Goal: Check status: Check status

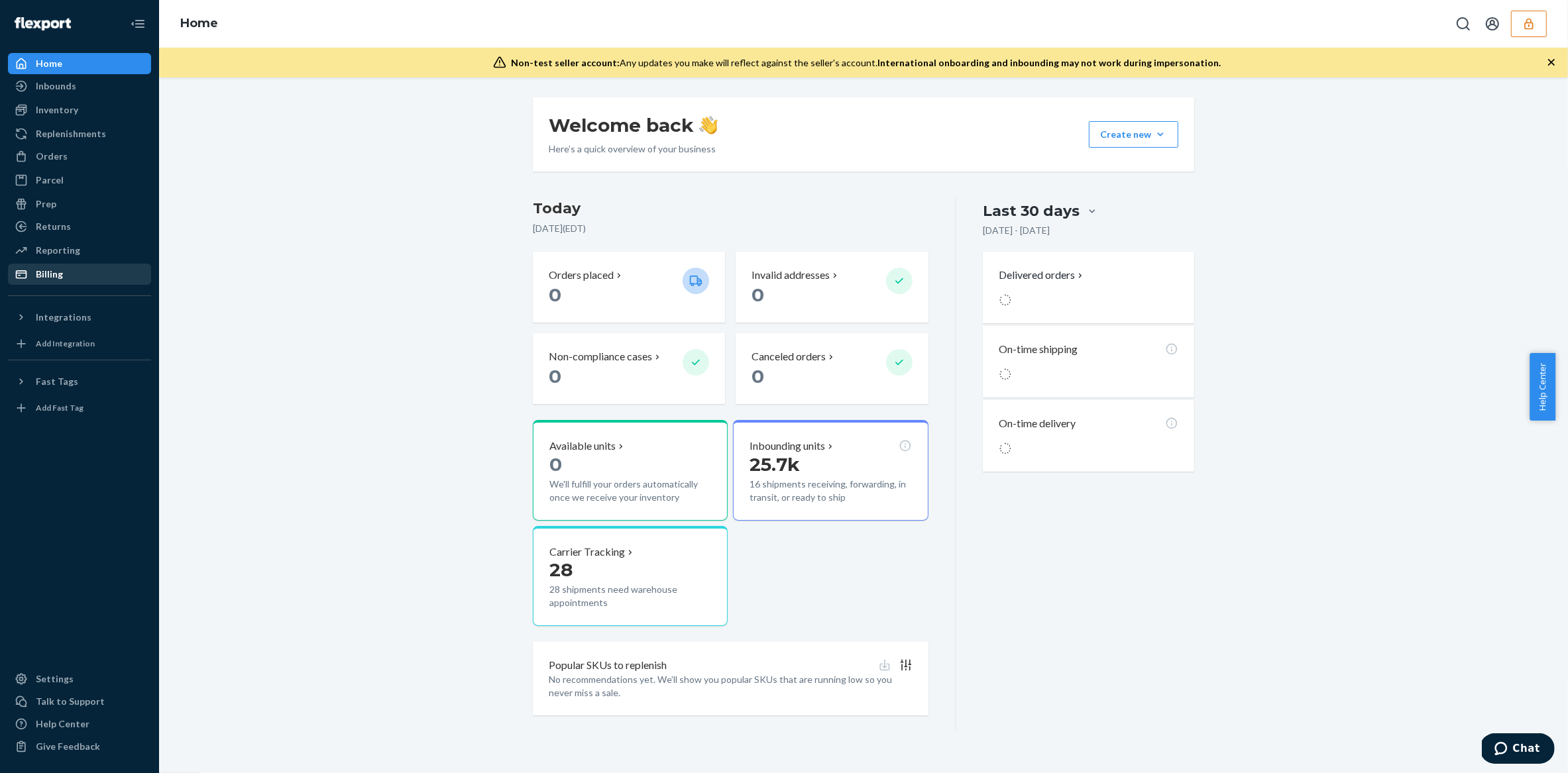
click at [62, 276] on div "Billing" at bounding box center [80, 274] width 140 height 19
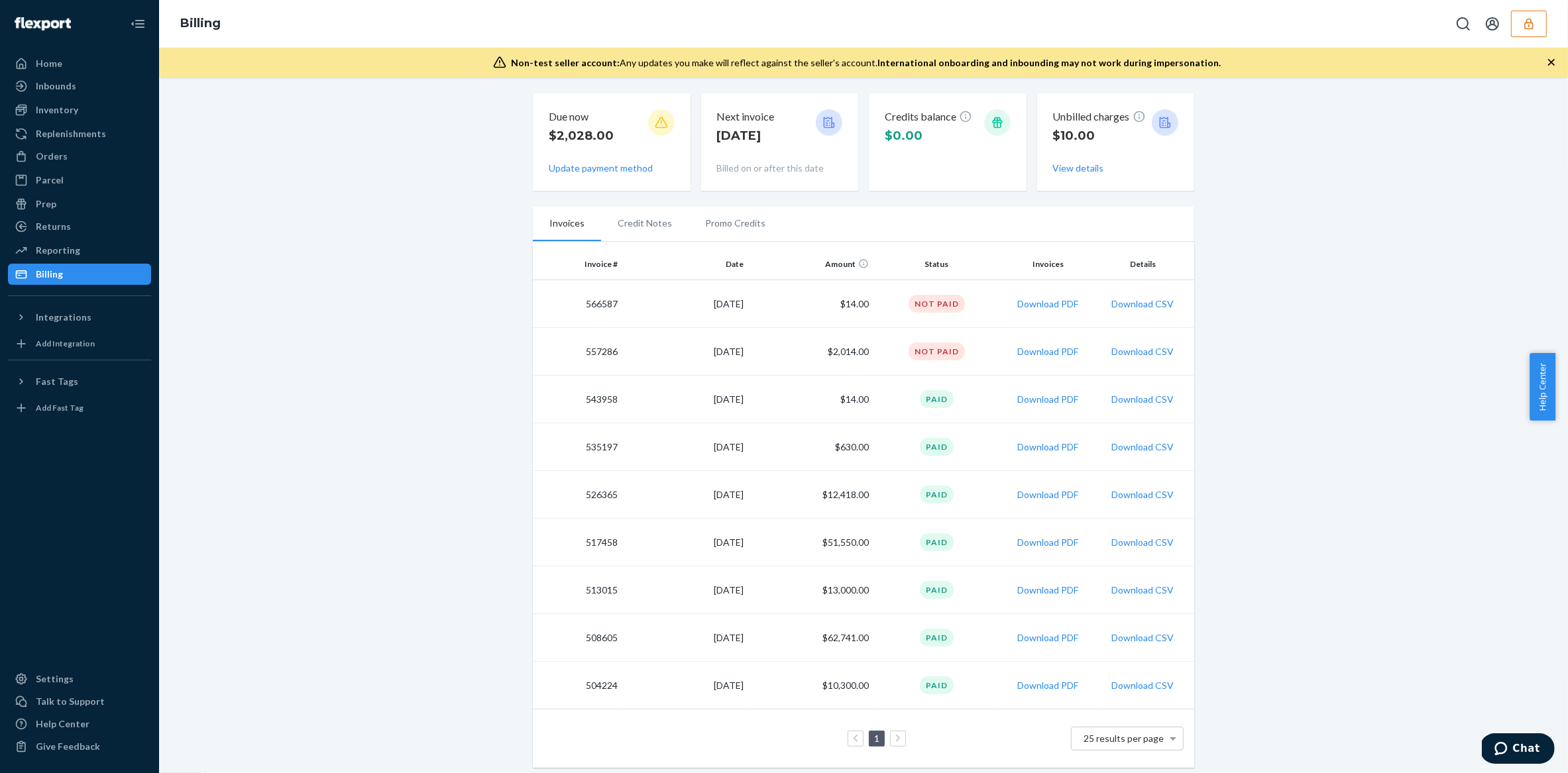
scroll to position [48, 0]
click at [65, 152] on div "Orders" at bounding box center [80, 157] width 140 height 19
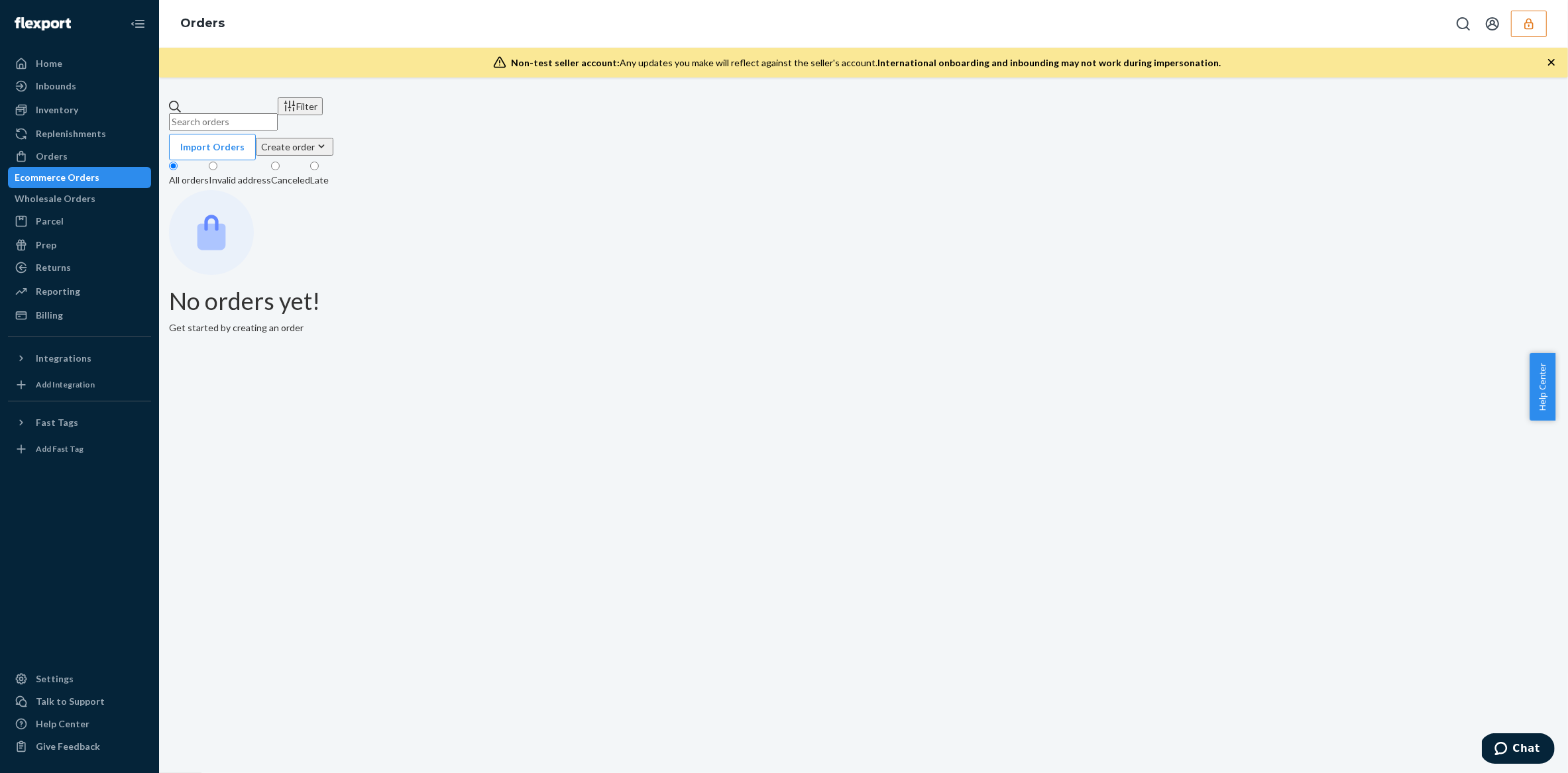
click at [278, 114] on input "text" at bounding box center [223, 122] width 109 height 17
type input "1605"
click at [1544, 26] on button "button" at bounding box center [1529, 24] width 35 height 27
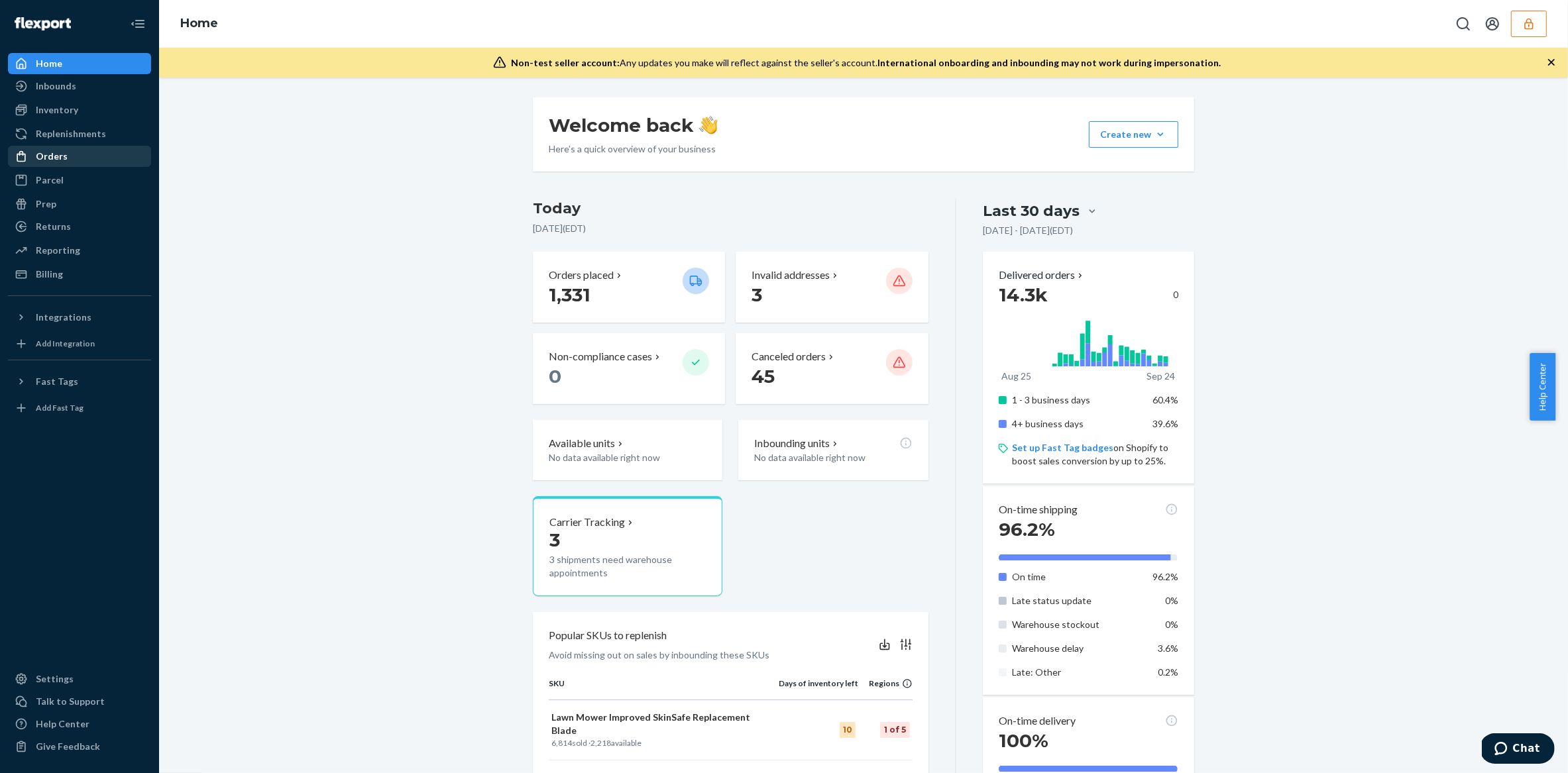
click at [61, 162] on div "Orders" at bounding box center [51, 156] width 32 height 13
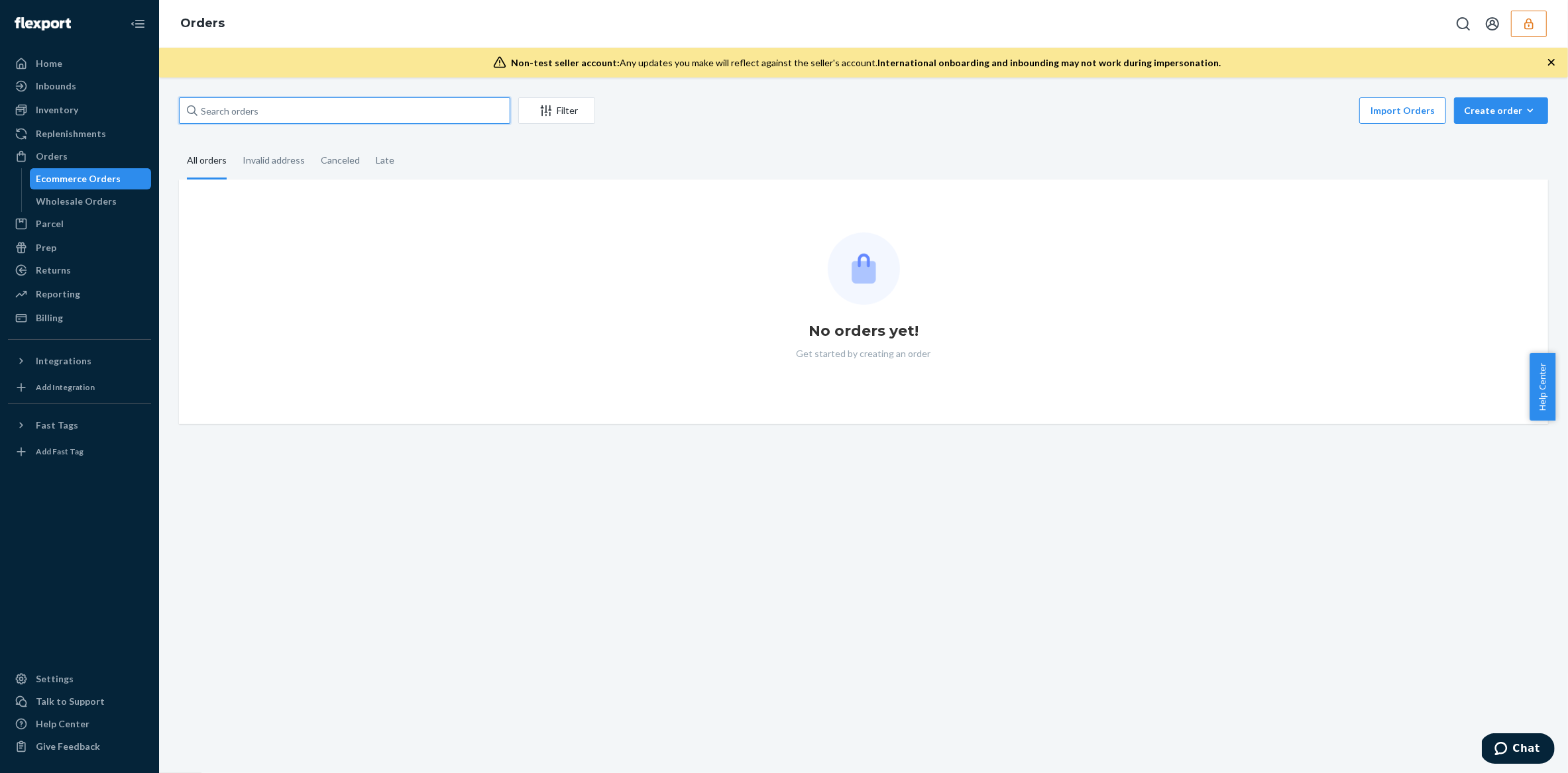
click at [338, 113] on input "text" at bounding box center [345, 111] width 331 height 27
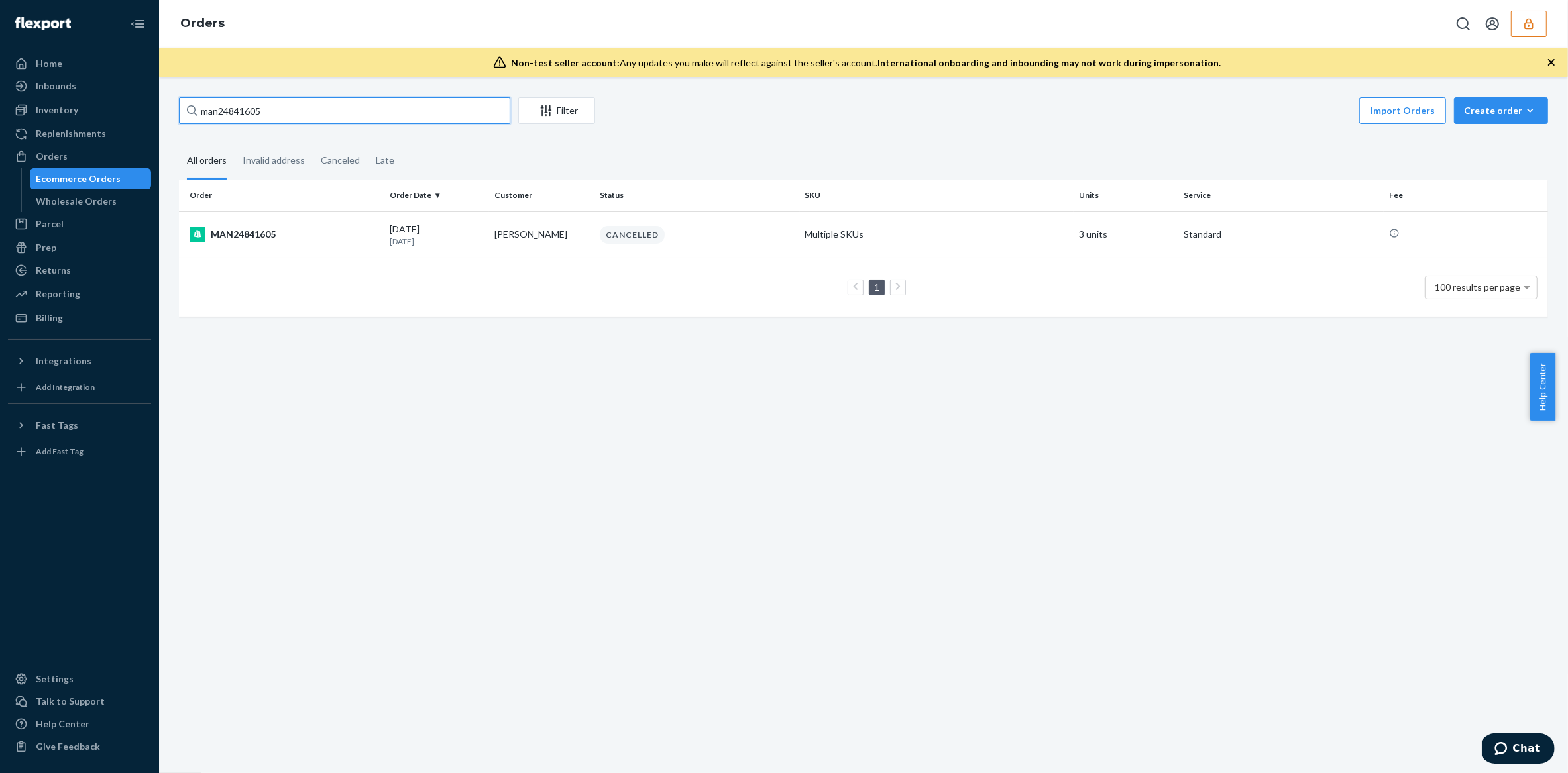
click at [243, 116] on input "man24841605" at bounding box center [345, 111] width 331 height 27
type input "man24841605"
click at [674, 132] on div "man24841605 Filter Import Orders Create order Ecommerce order Removal order All…" at bounding box center [863, 214] width 1389 height 233
click at [79, 113] on div "Inventory" at bounding box center [80, 110] width 140 height 19
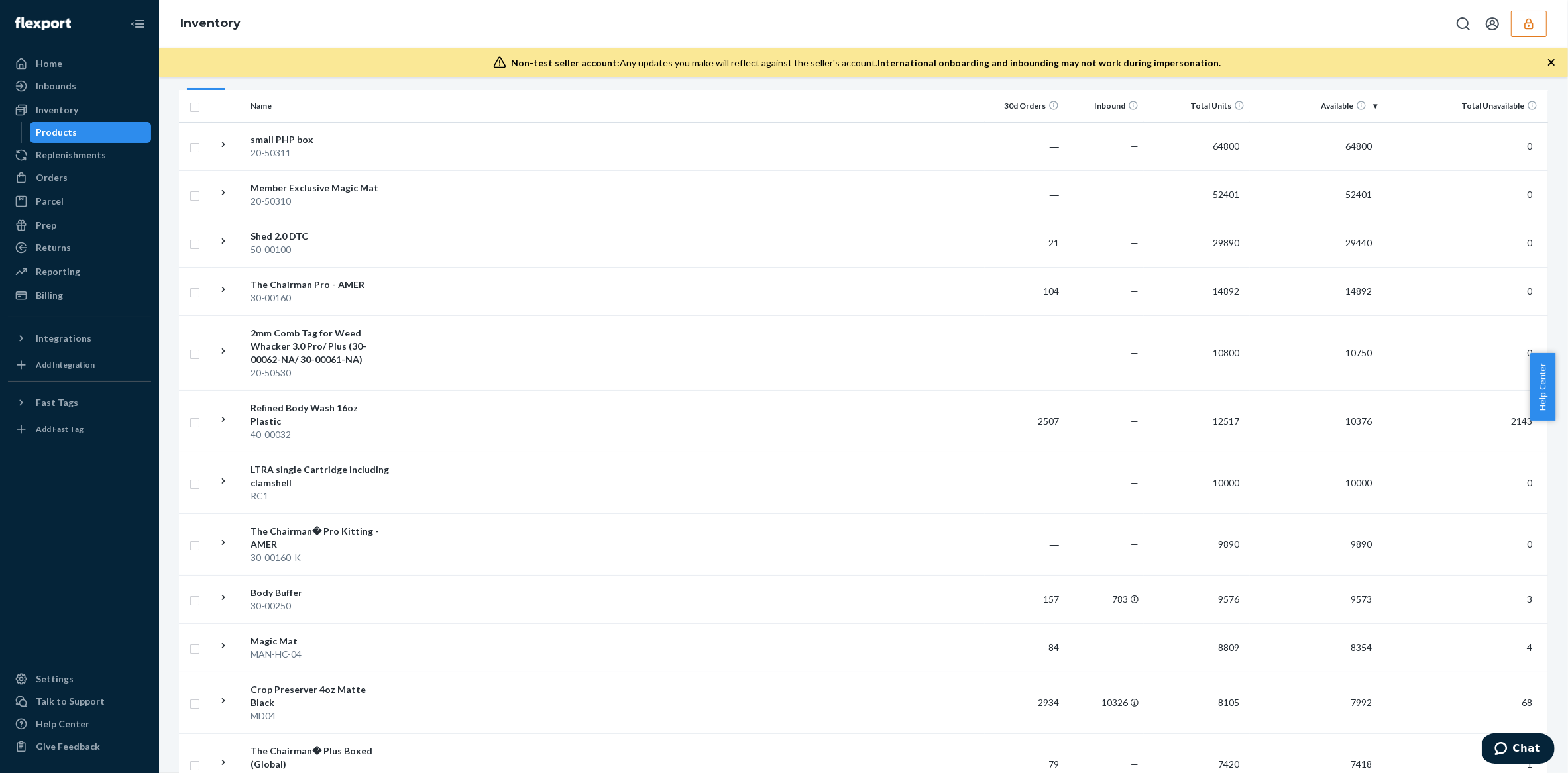
scroll to position [492, 0]
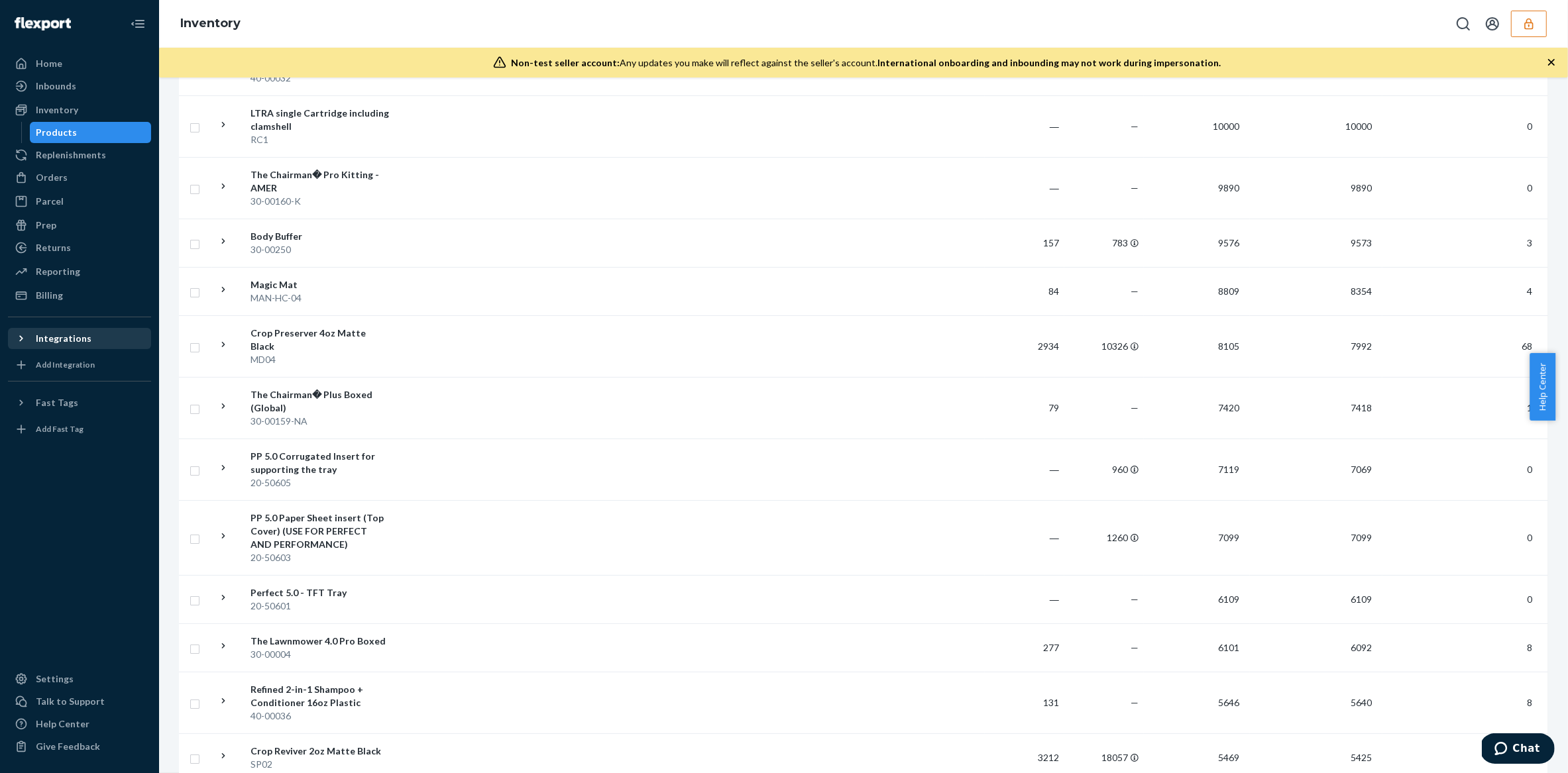
click at [71, 340] on div "Integrations" at bounding box center [63, 338] width 56 height 13
click at [23, 337] on icon at bounding box center [22, 338] width 6 height 3
click at [1555, 64] on icon "button" at bounding box center [1551, 62] width 13 height 13
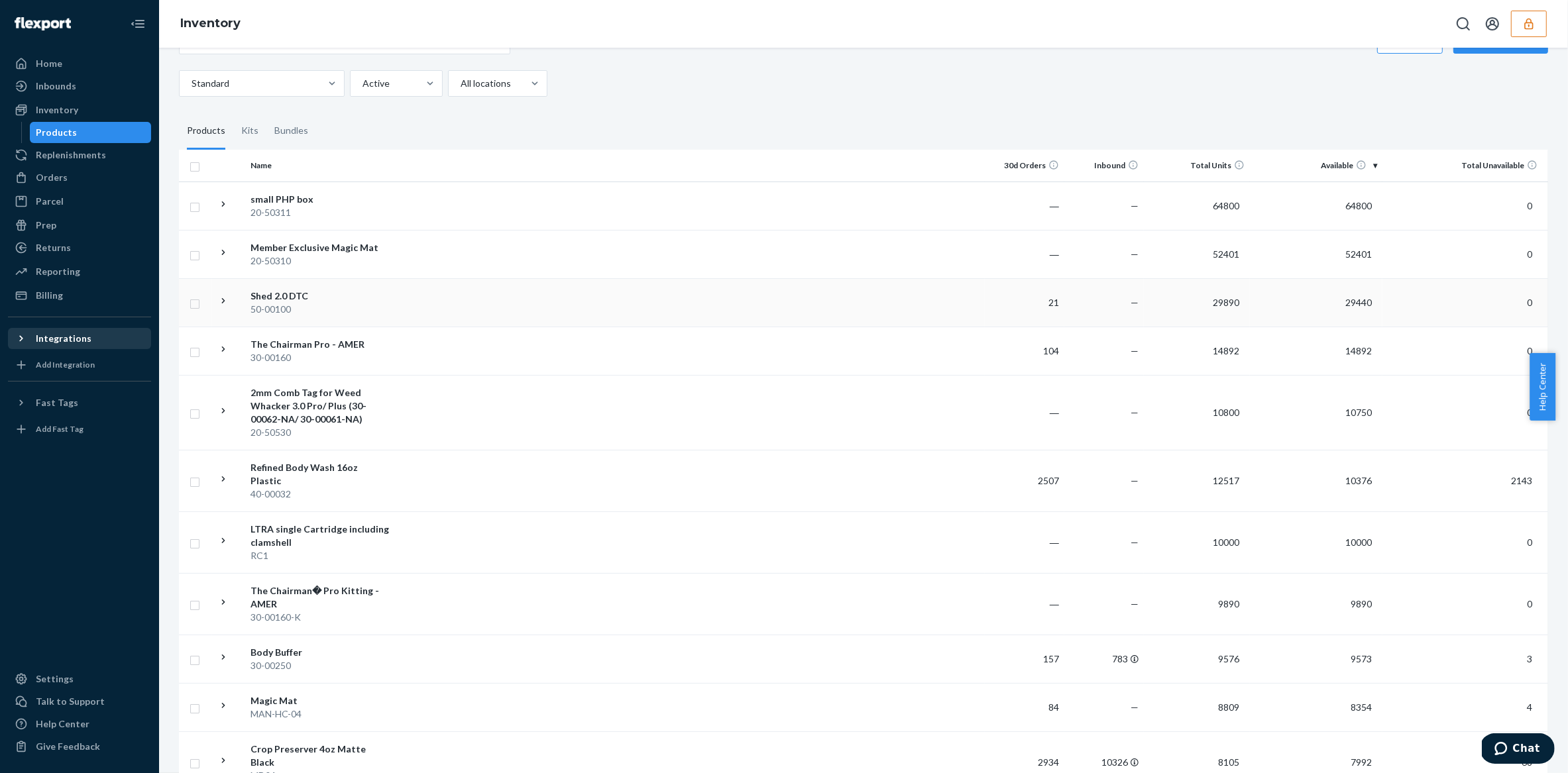
scroll to position [0, 0]
